Goal: Check status: Check status

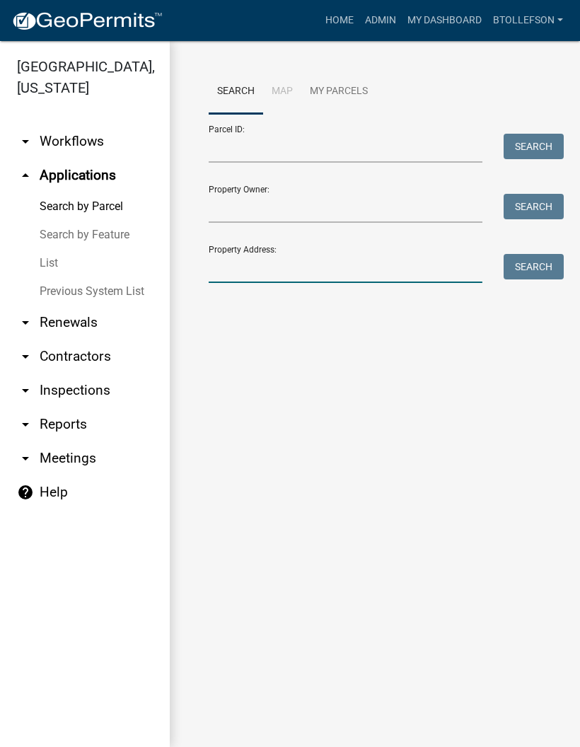
click at [361, 261] on input "Property Address:" at bounding box center [346, 268] width 274 height 29
type input "34958"
click at [540, 262] on button "Search" at bounding box center [534, 266] width 60 height 25
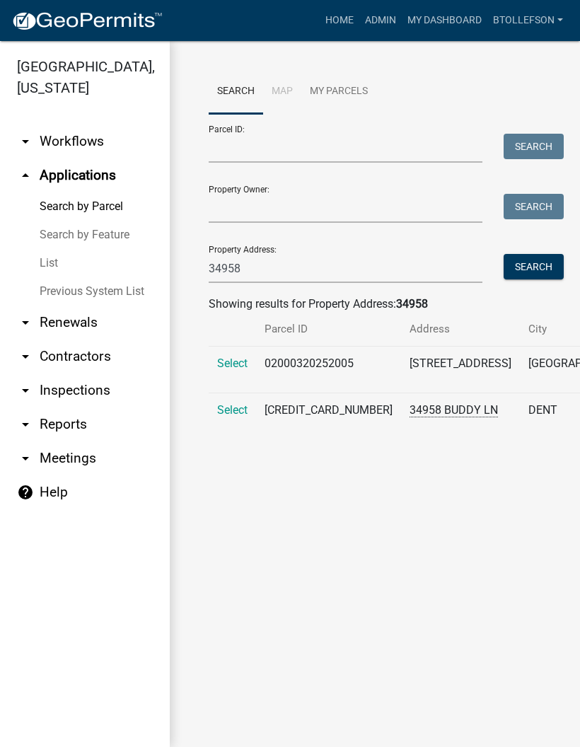
click at [229, 417] on span "Select" at bounding box center [232, 409] width 30 height 13
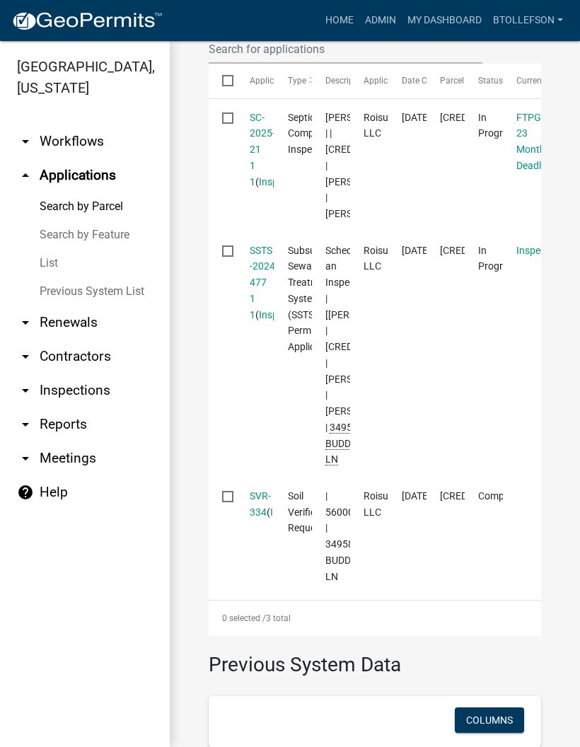
scroll to position [527, 0]
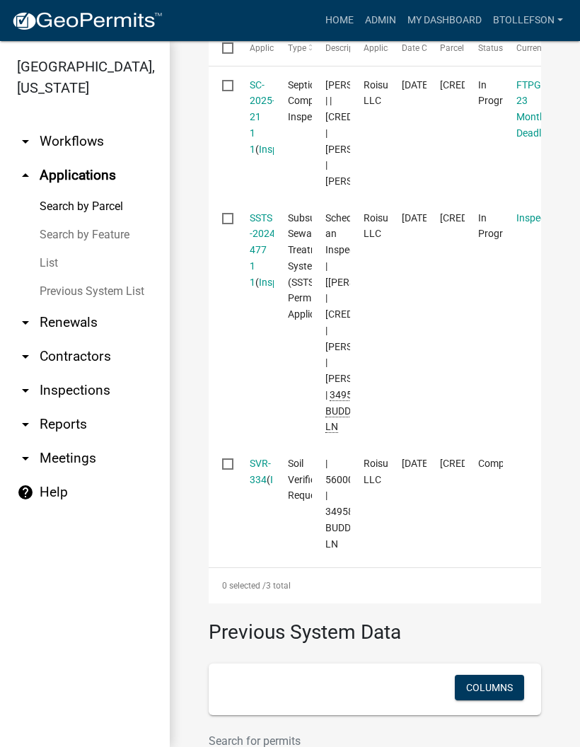
click at [253, 288] on link "SSTS -2024-477 1 1" at bounding box center [264, 250] width 28 height 76
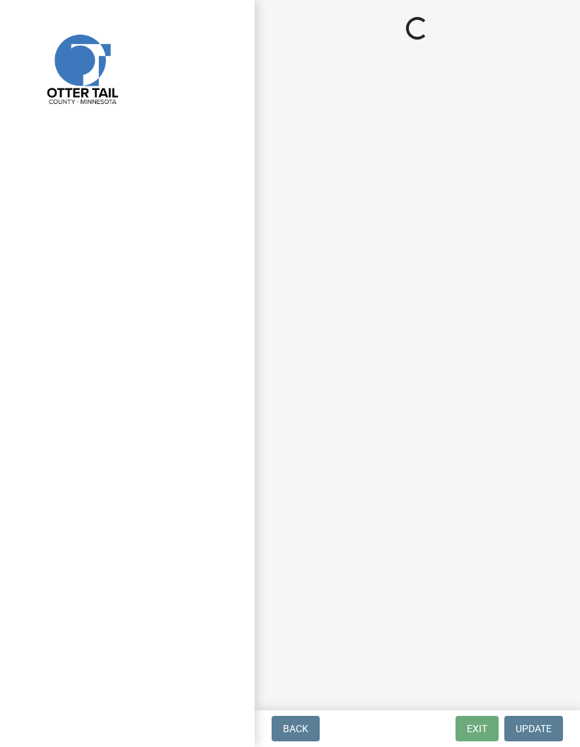
select select "710d5f49-2663-4e73-9718-d0c4e189f5ed"
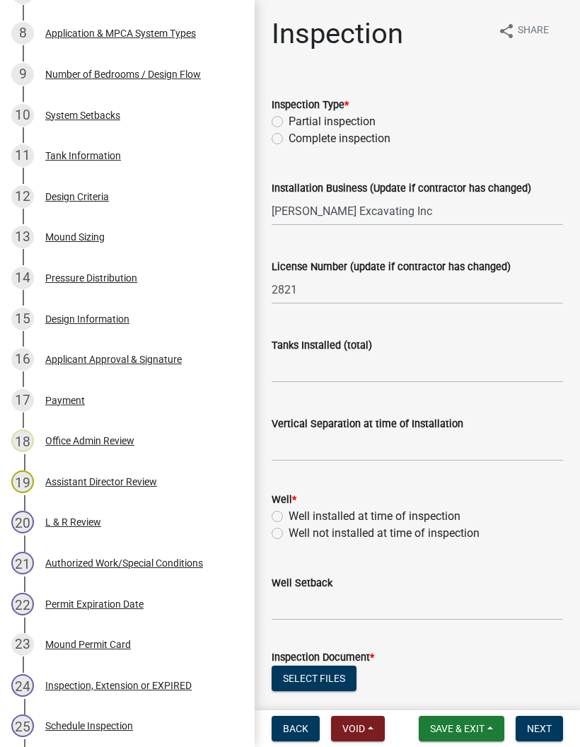
scroll to position [563, 0]
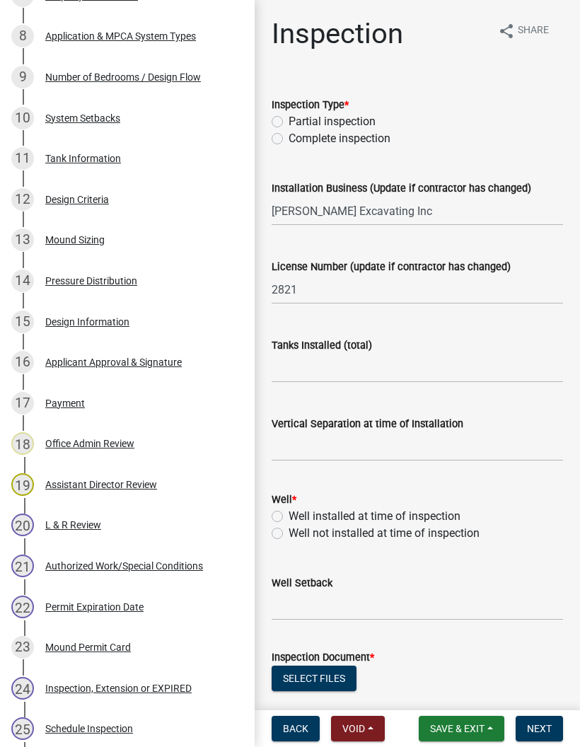
click at [149, 311] on div "15 Design Information" at bounding box center [121, 322] width 221 height 23
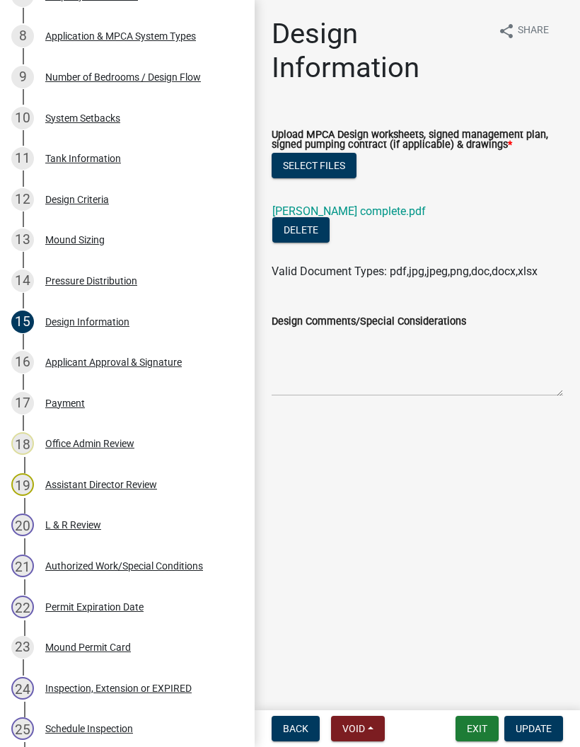
click at [325, 216] on link "[PERSON_NAME] complete.pdf" at bounding box center [348, 210] width 153 height 13
